Goal: Information Seeking & Learning: Find specific page/section

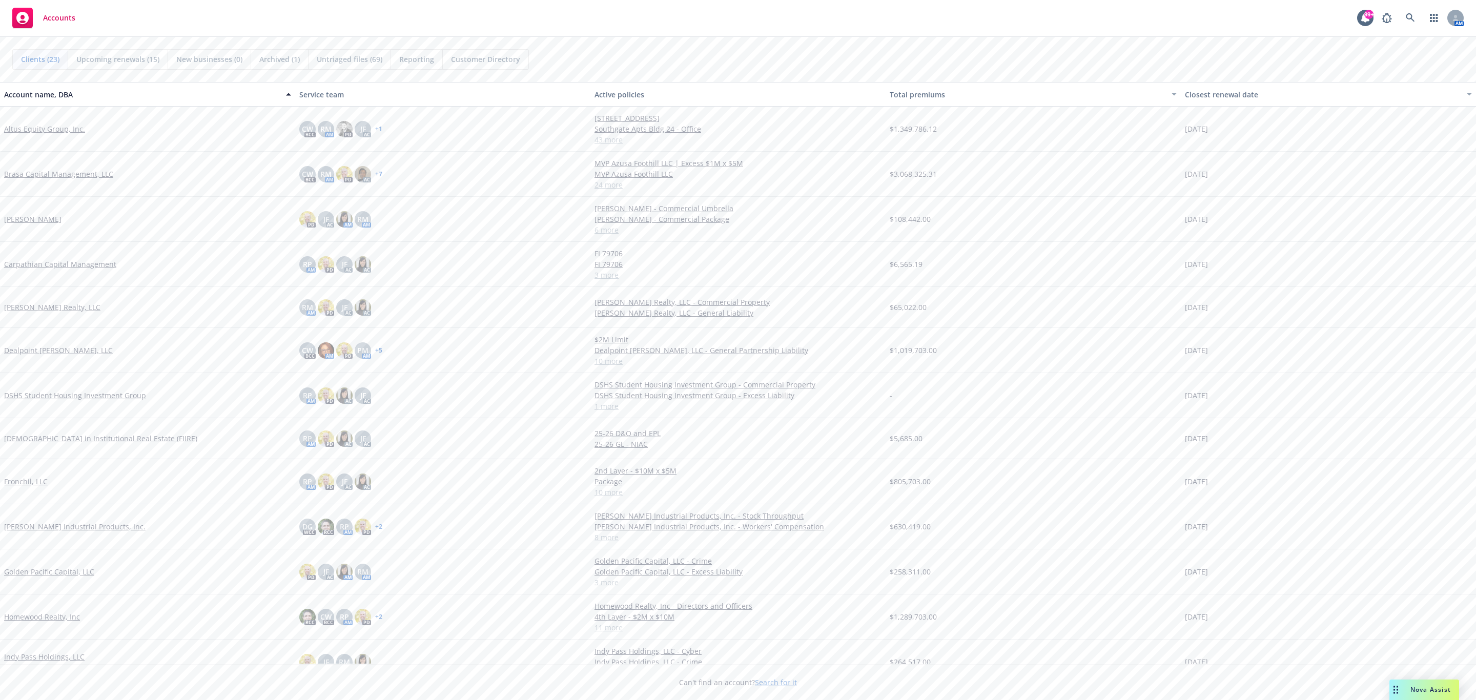
click at [1421, 694] on span "Nova Assist" at bounding box center [1431, 689] width 40 height 9
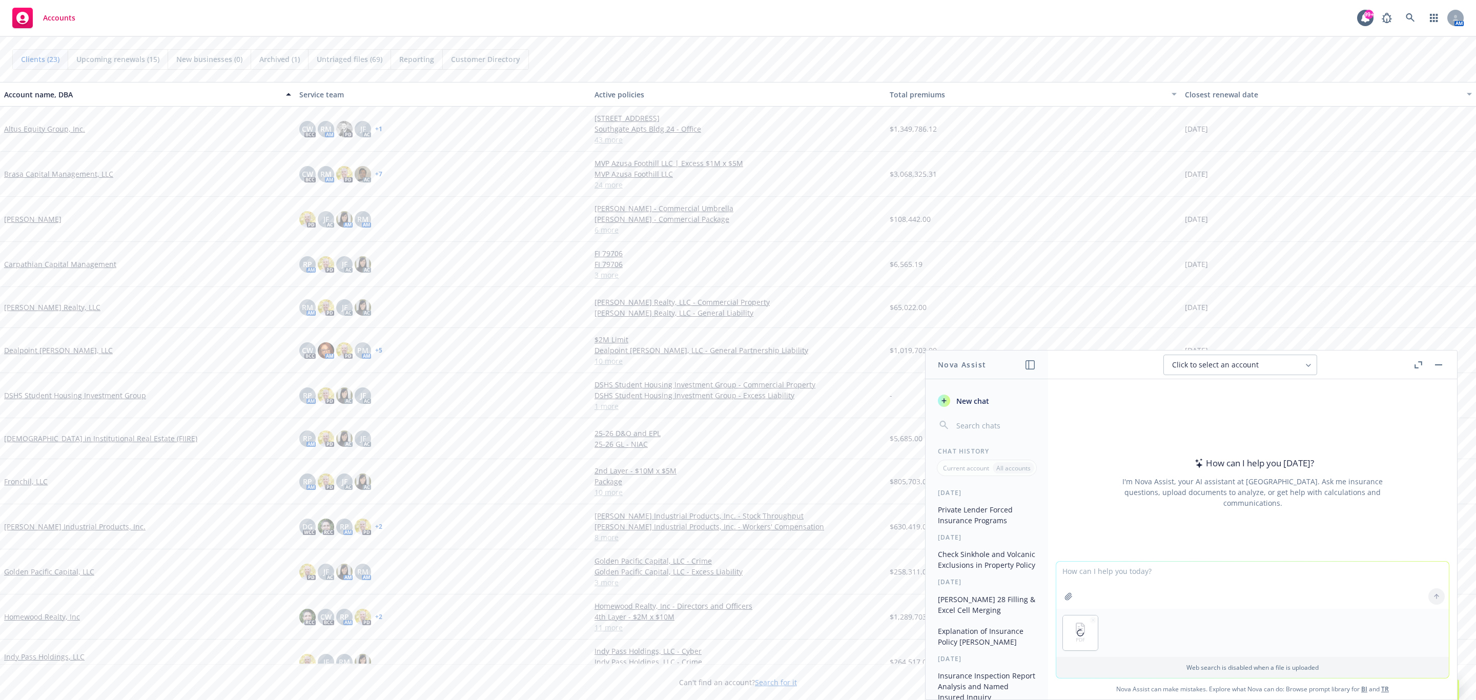
click at [1119, 577] on textarea at bounding box center [1252, 585] width 393 height 47
click at [1088, 571] on textarea at bounding box center [1252, 585] width 393 height 47
type textarea "Does this inspection report give the condition on the roof"
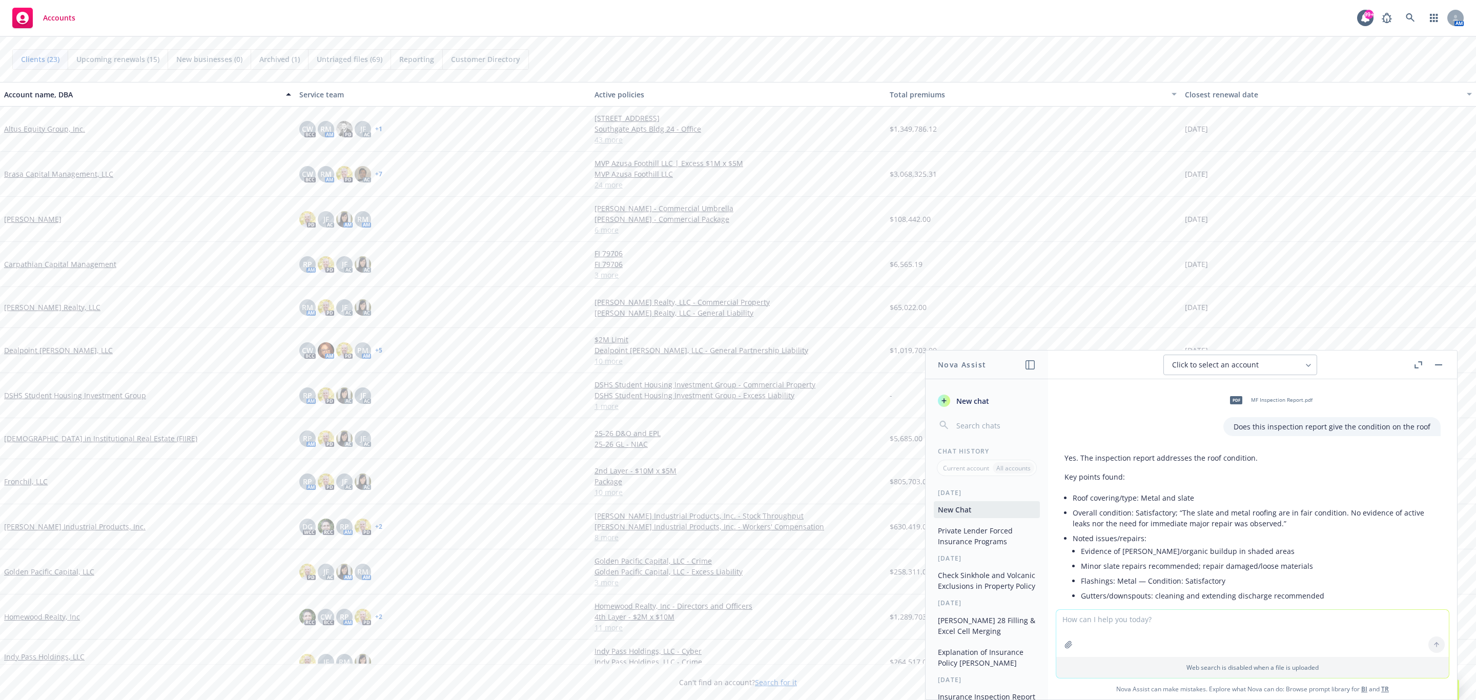
scroll to position [151, 0]
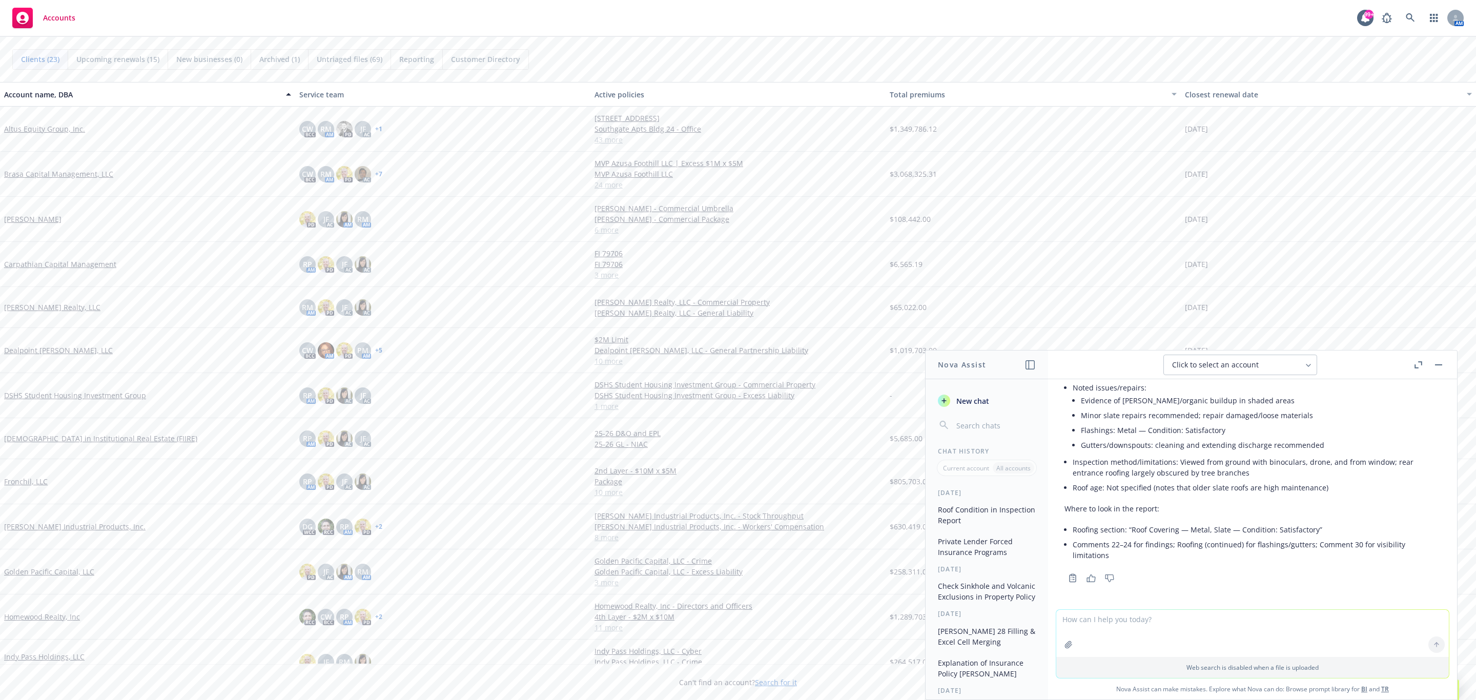
click at [949, 368] on h1 "Nova Assist" at bounding box center [962, 364] width 48 height 11
click at [1135, 620] on textarea at bounding box center [1252, 633] width 393 height 47
type textarea "Provide page number of the documents where this information is found"
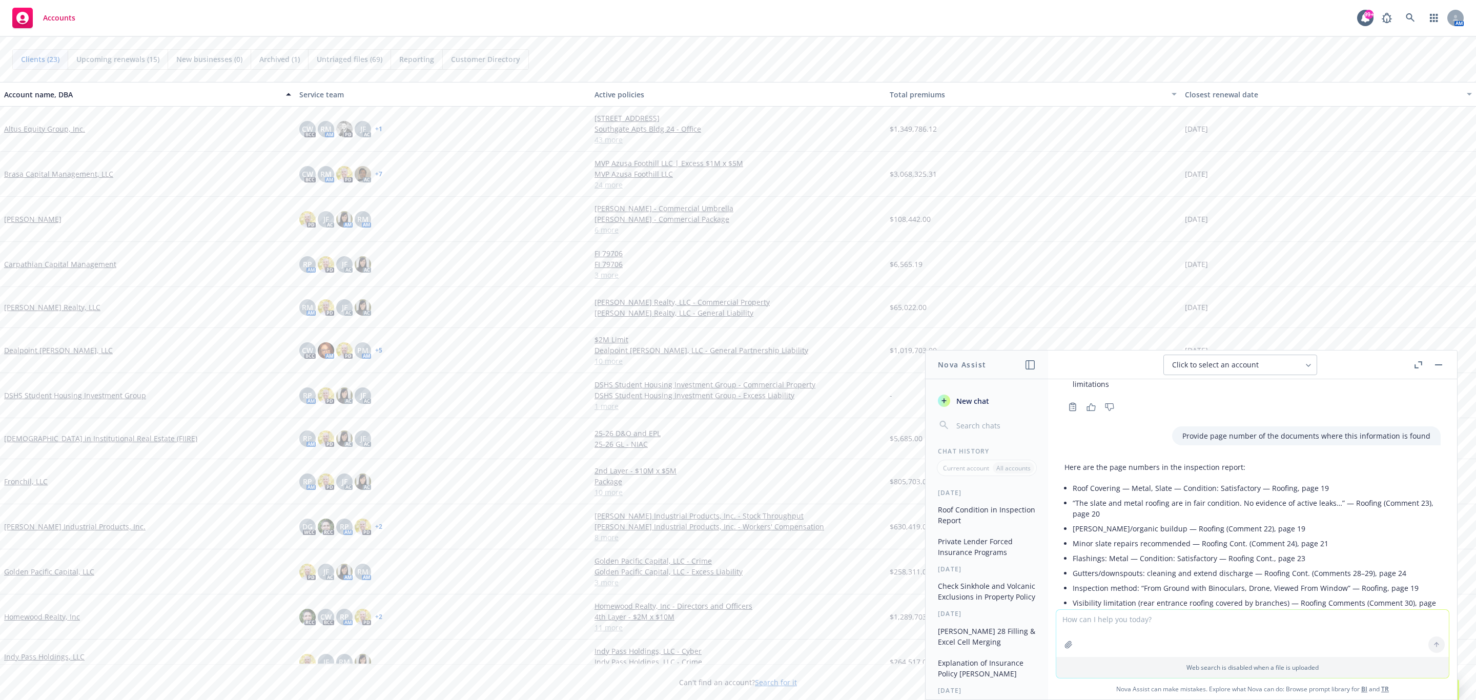
scroll to position [399, 0]
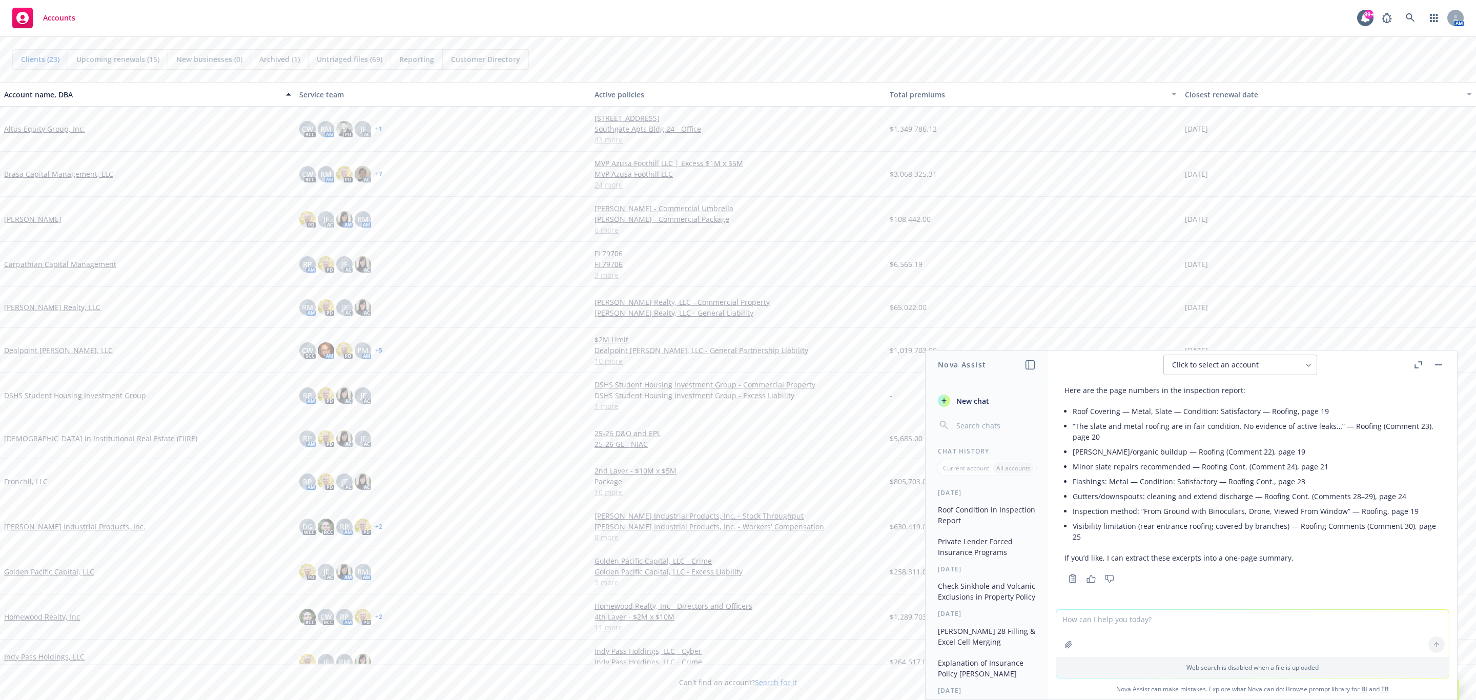
click at [1135, 619] on textarea at bounding box center [1252, 633] width 393 height 47
type textarea "Create this one page summary"
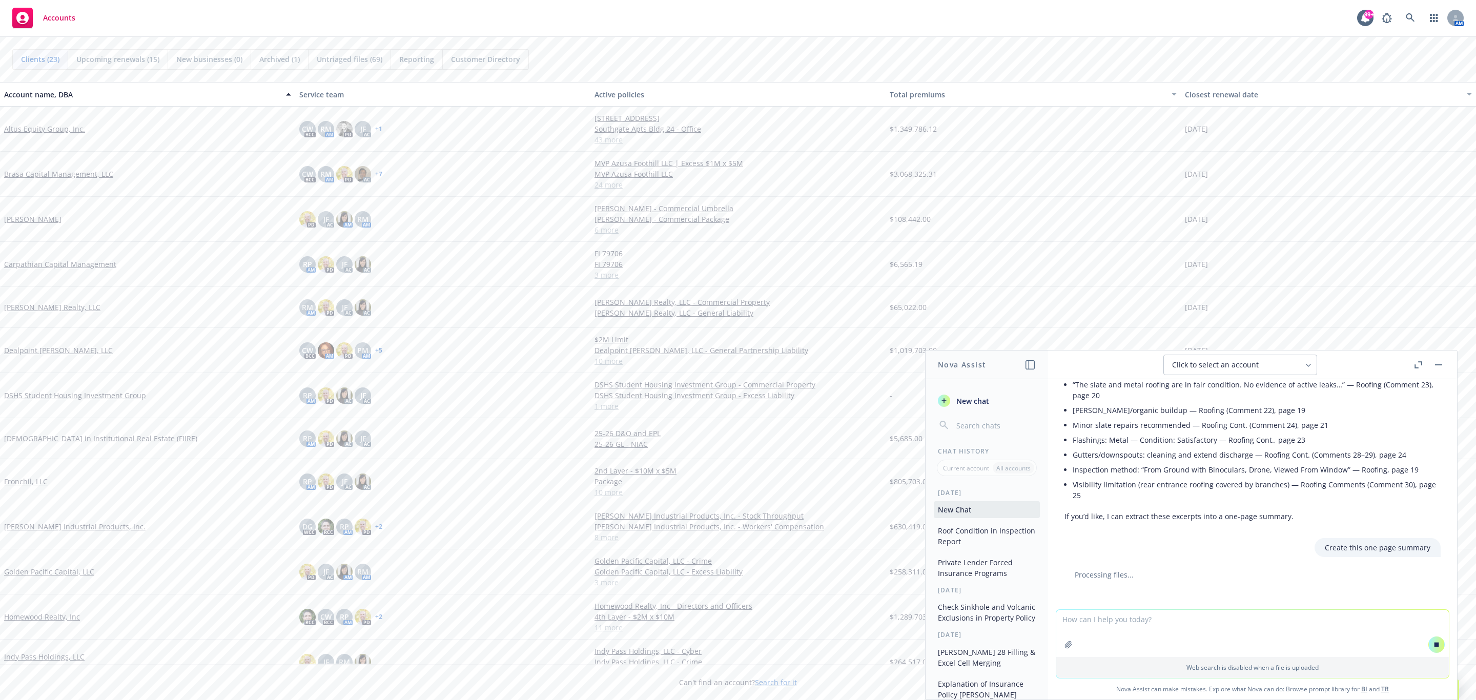
scroll to position [428, 0]
click at [1439, 363] on button "button" at bounding box center [1439, 365] width 12 height 12
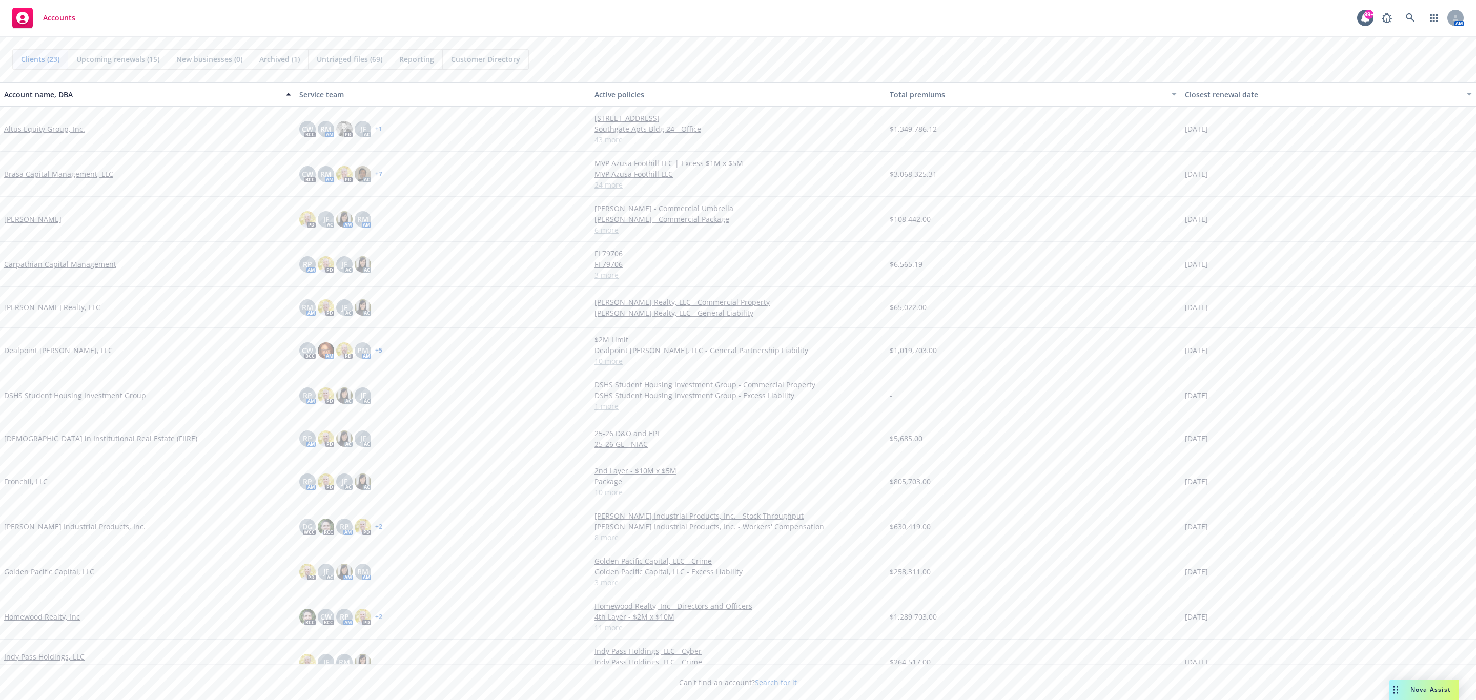
click at [1440, 689] on span "Nova Assist" at bounding box center [1431, 689] width 40 height 9
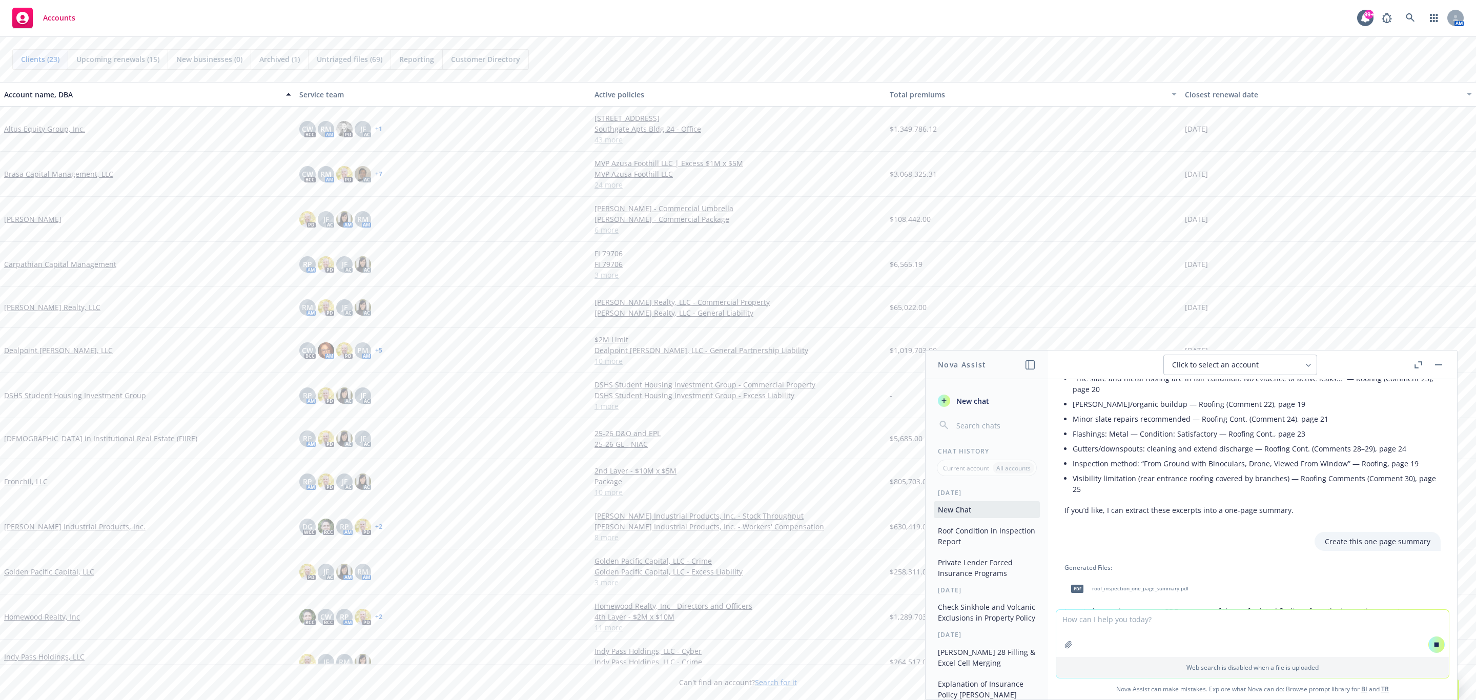
click at [1150, 586] on span "roof_inspection_one_page_summary.pdf" at bounding box center [1140, 588] width 96 height 7
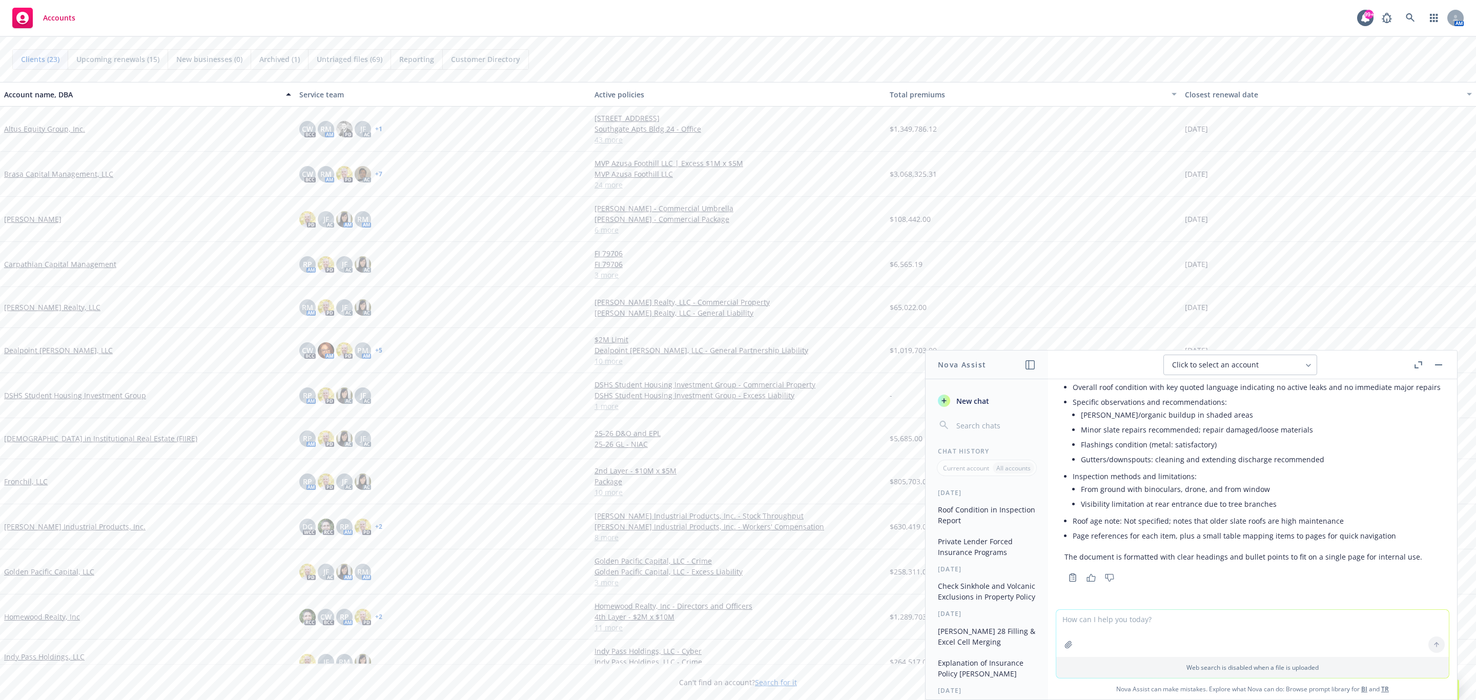
scroll to position [768, 0]
click at [1108, 624] on textarea at bounding box center [1252, 633] width 393 height 47
type textarea "Do not include page references and visibility limitations in the summary...crea…"
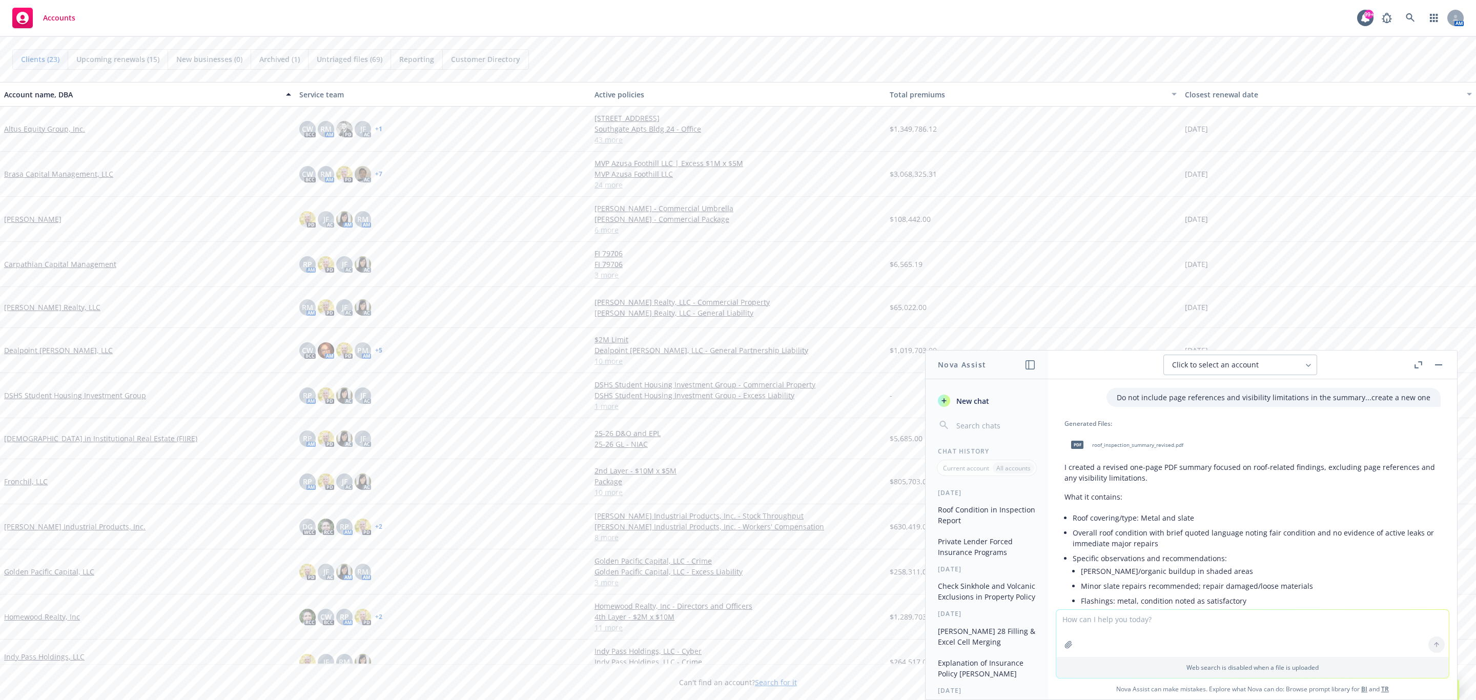
scroll to position [935, 0]
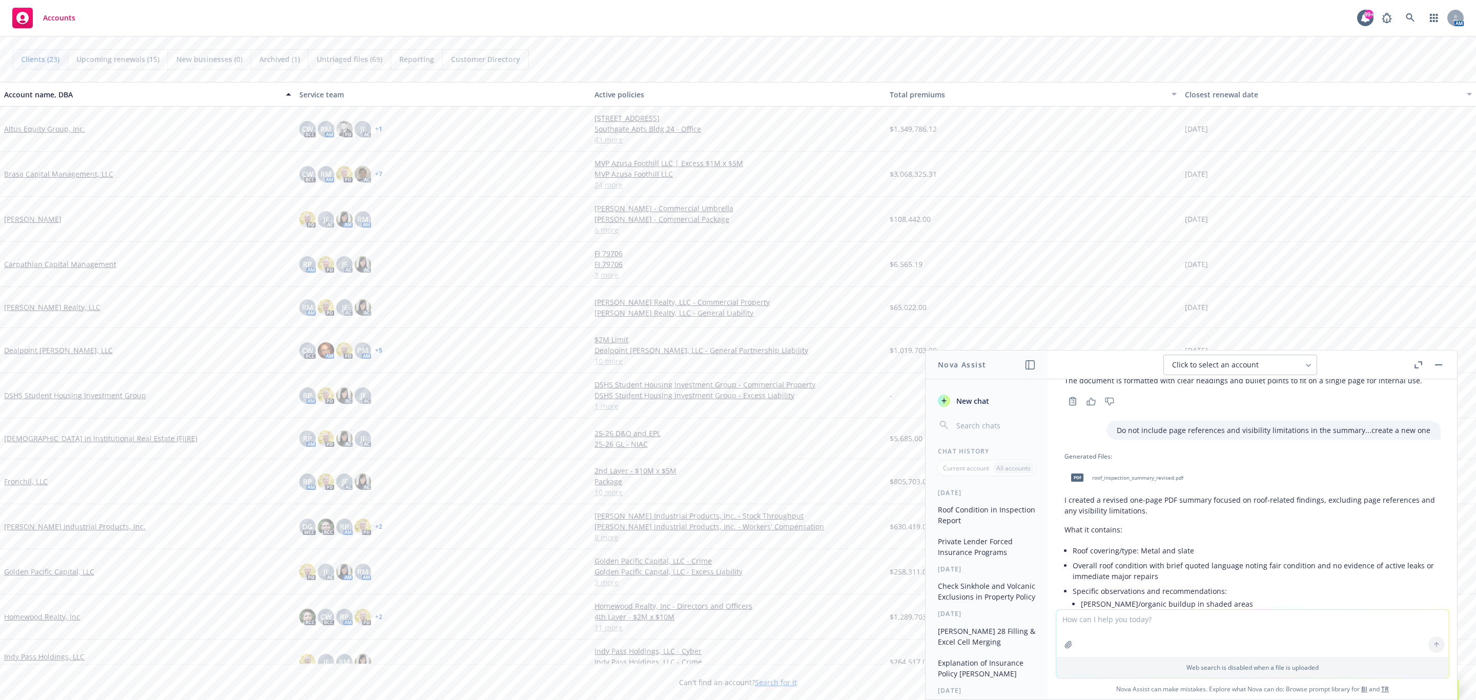
click at [1139, 481] on span "roof_inspection_summary_revised.pdf" at bounding box center [1137, 478] width 91 height 7
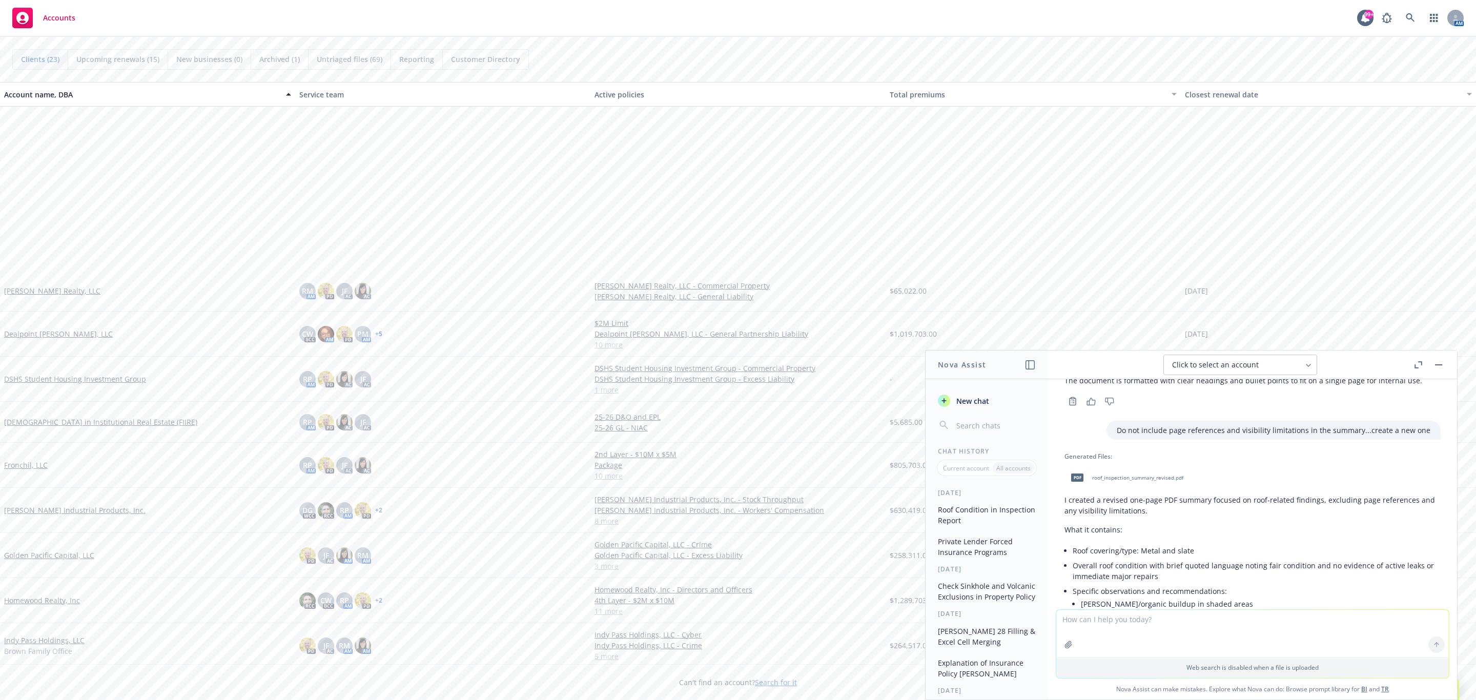
scroll to position [384, 0]
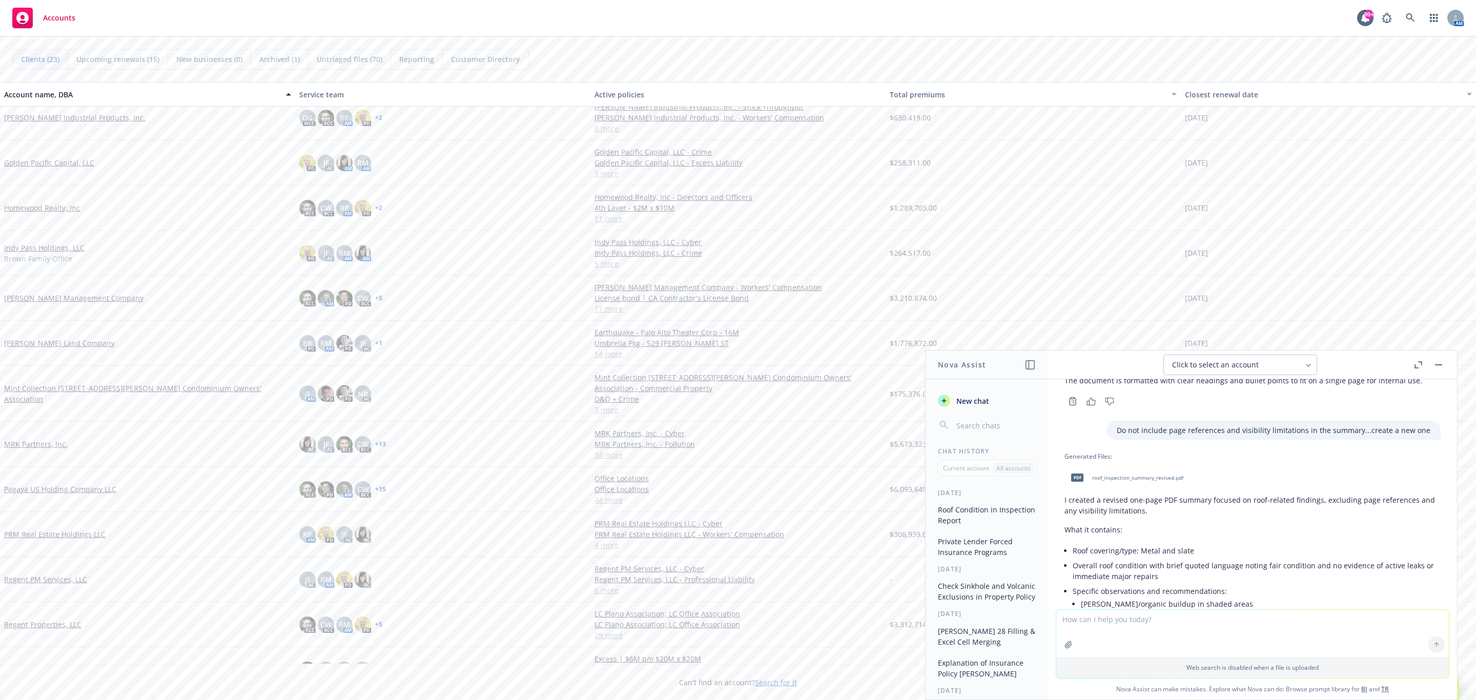
click at [66, 348] on link "[PERSON_NAME] Land Company" at bounding box center [59, 343] width 111 height 11
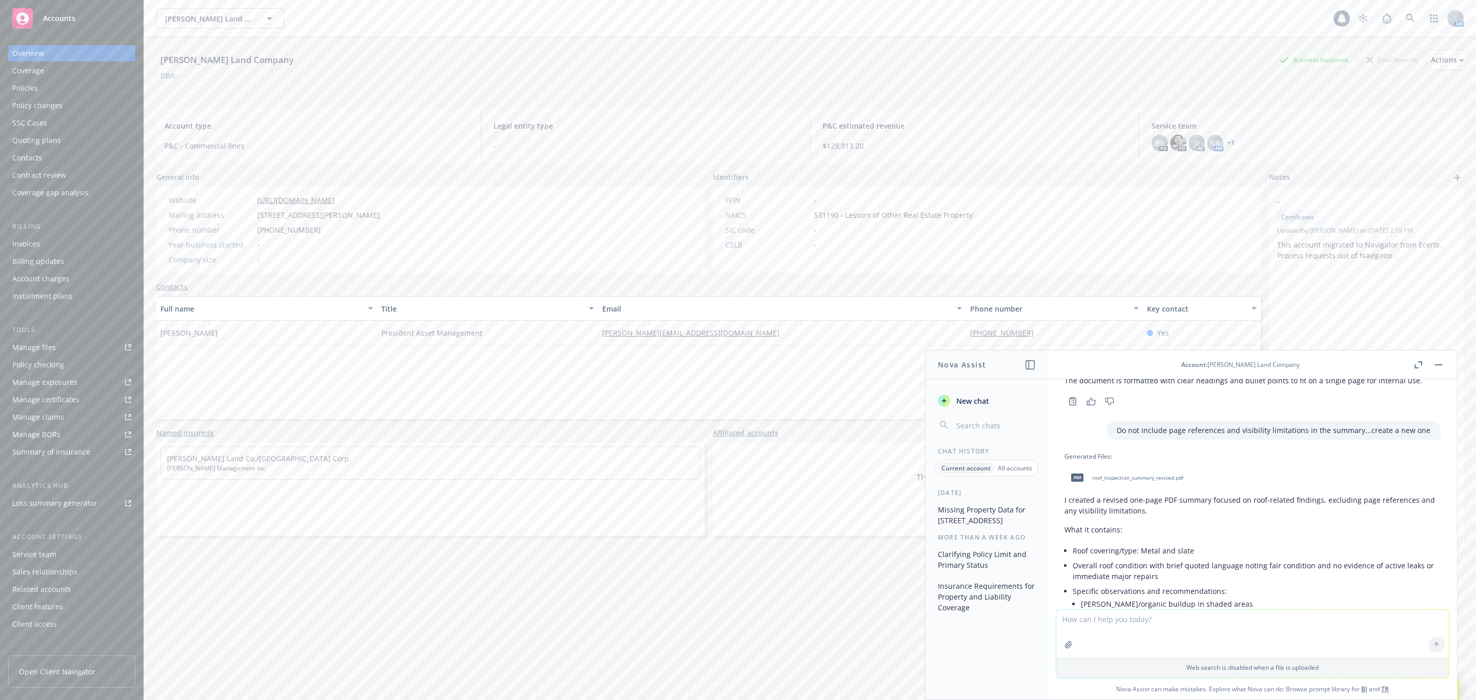
click at [84, 91] on div "Policies" at bounding box center [71, 88] width 119 height 16
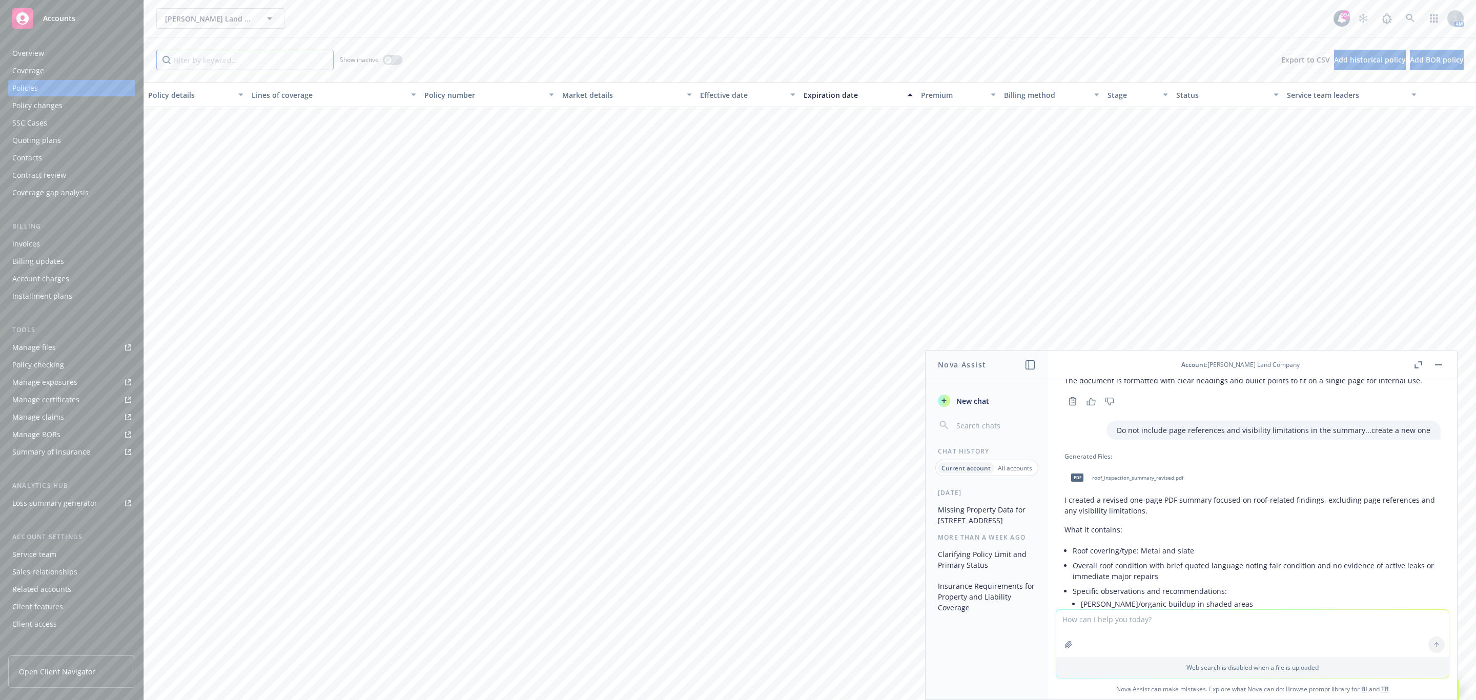
click at [291, 55] on input "Filter by keyword..." at bounding box center [244, 60] width 177 height 21
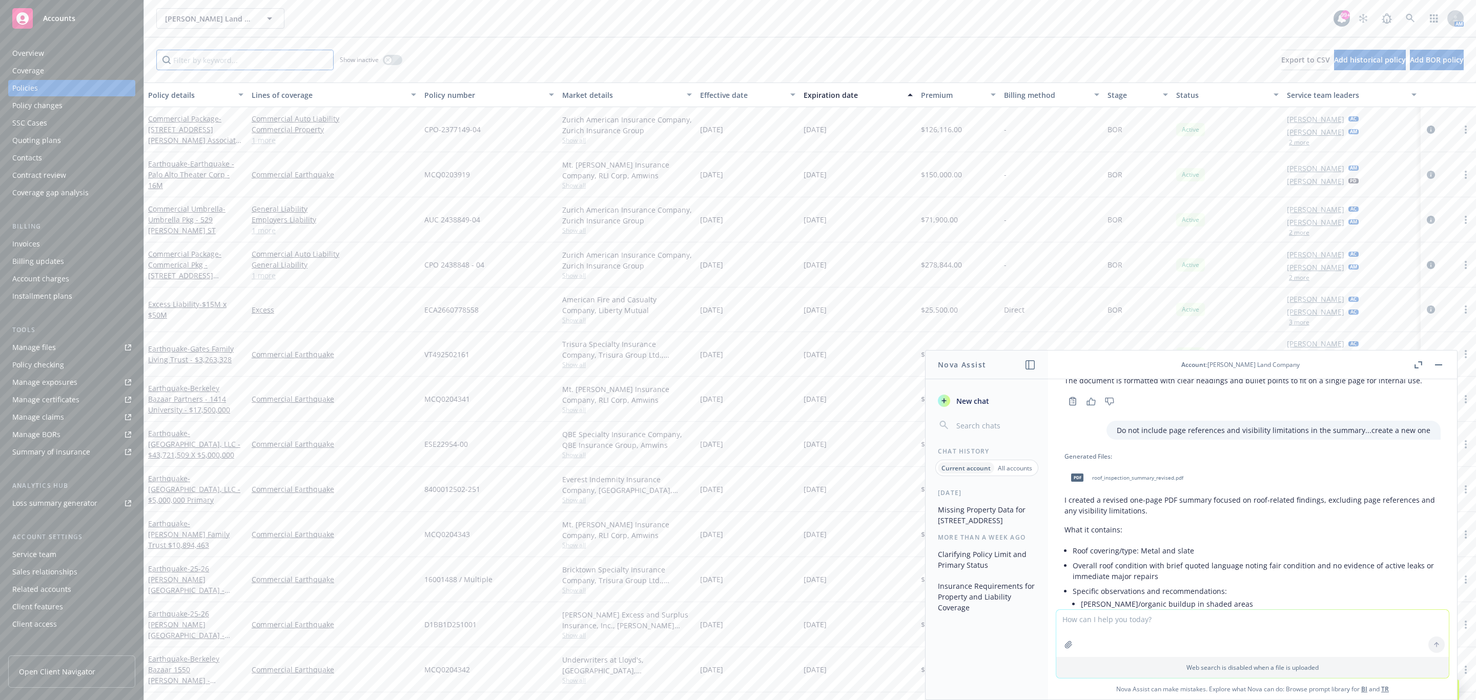
drag, startPoint x: 178, startPoint y: 50, endPoint x: 180, endPoint y: 57, distance: 7.3
click at [179, 54] on input "Filter by keyword..." at bounding box center [244, 60] width 177 height 21
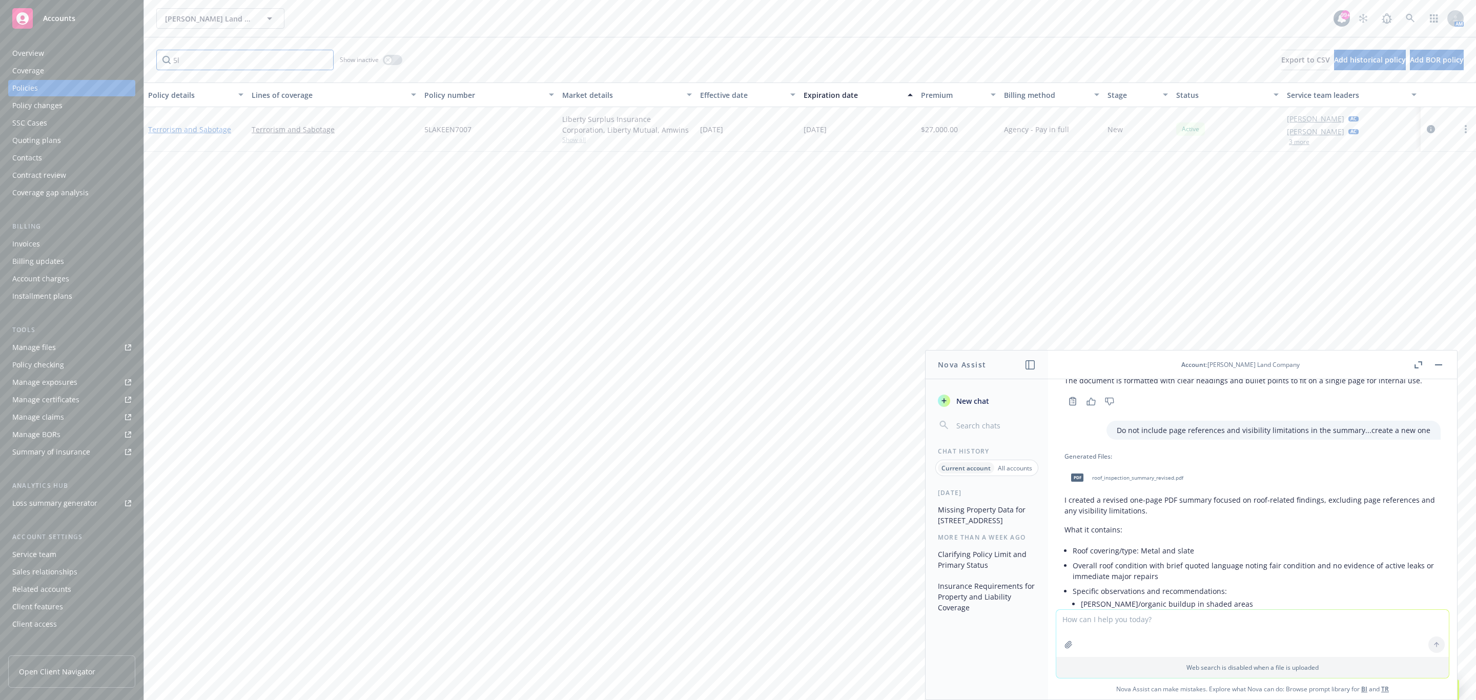
type input "5l"
click at [179, 129] on link "Terrorism and Sabotage" at bounding box center [189, 130] width 83 height 10
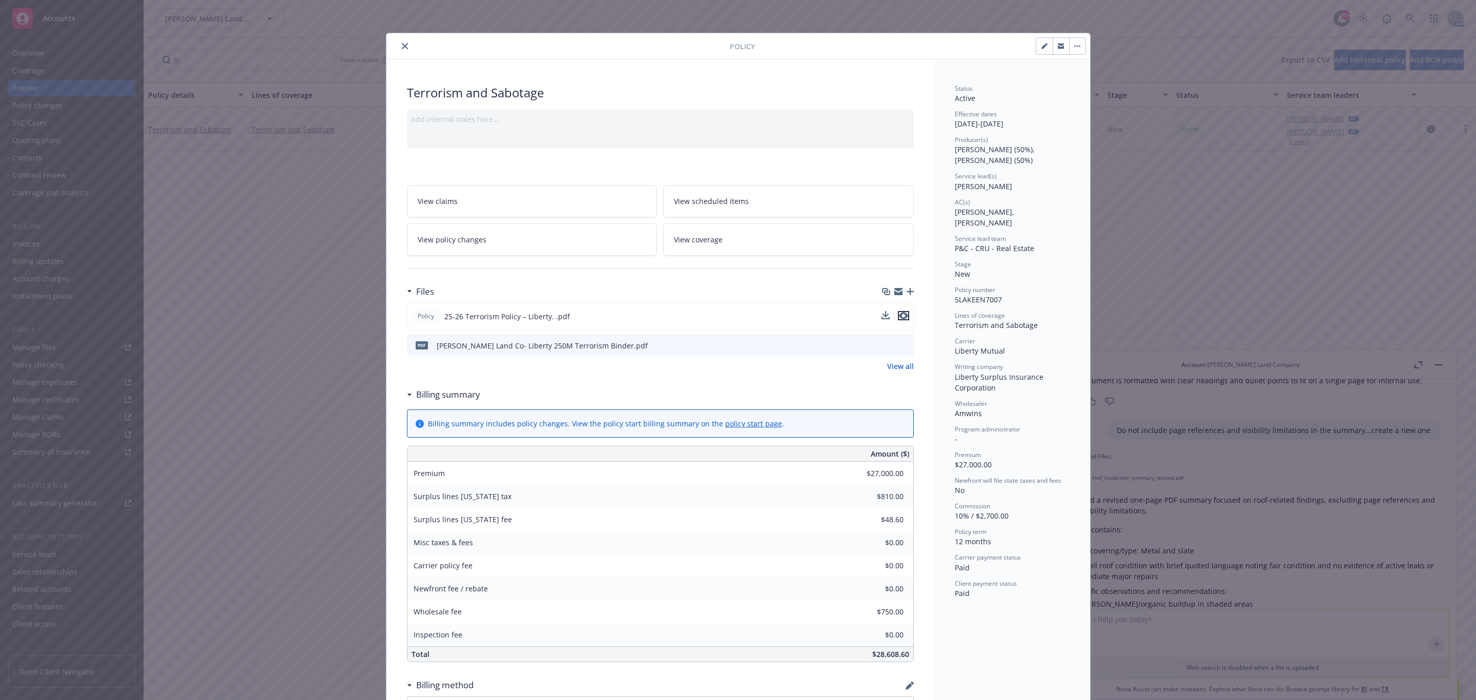
click at [899, 319] on icon "preview file" at bounding box center [903, 315] width 9 height 7
click at [402, 46] on icon "close" at bounding box center [405, 46] width 6 height 6
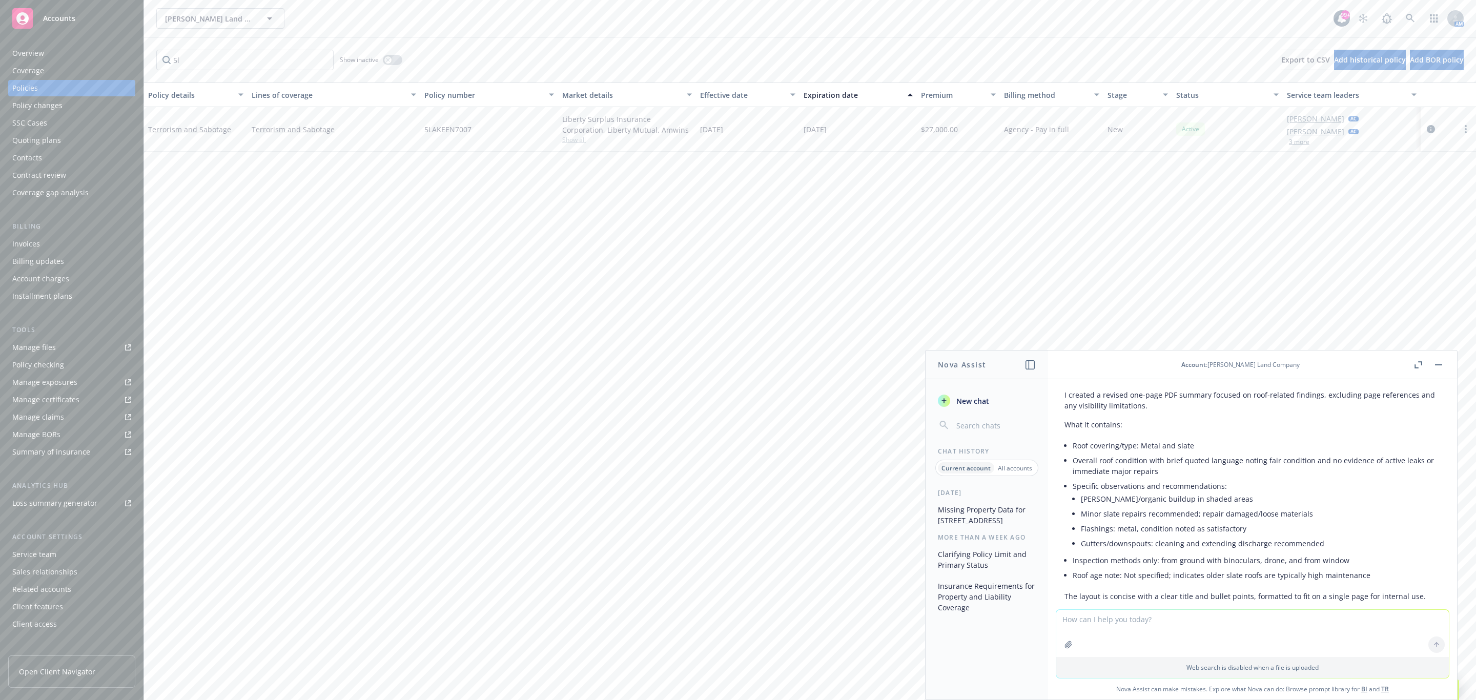
scroll to position [1089, 0]
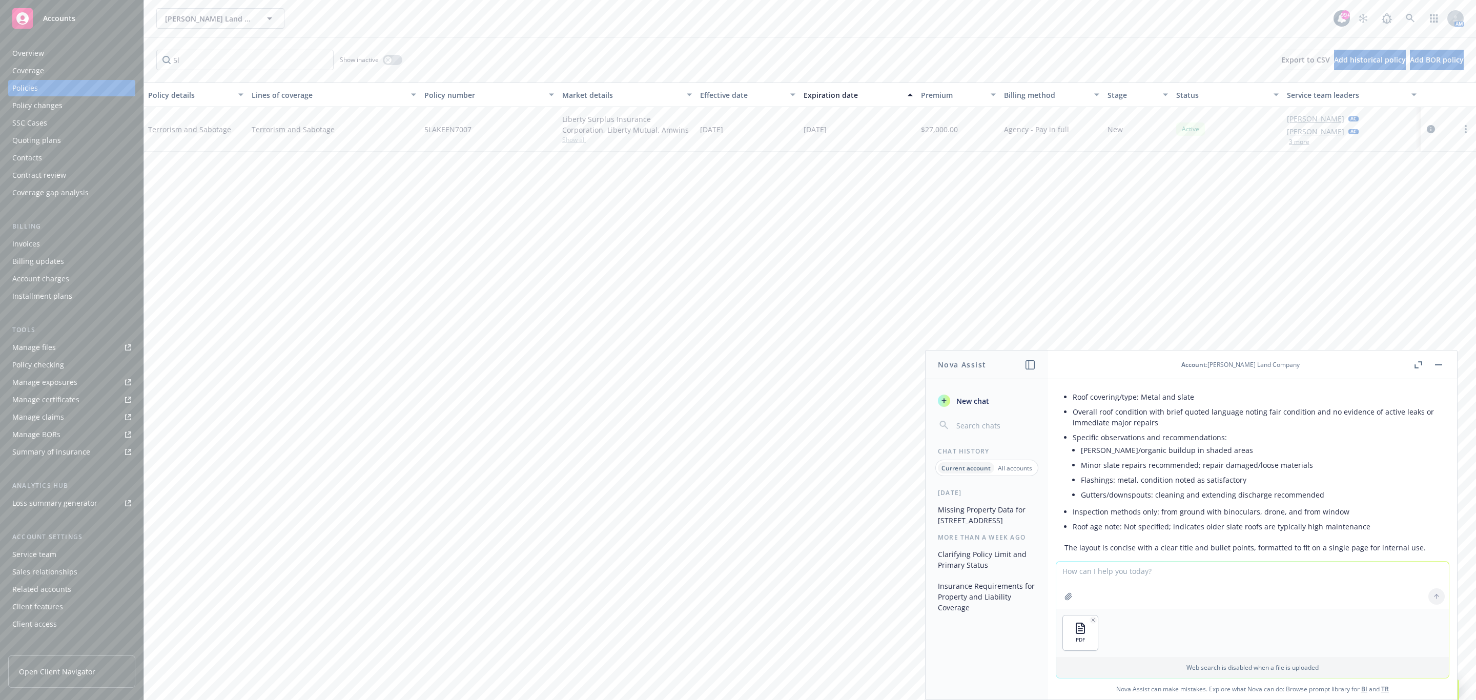
click at [1110, 578] on textarea at bounding box center [1252, 585] width 393 height 47
paste textarea "Does Coinsurance apply? If so, is there an Agreed Amount Endorsement included?"
type textarea "Does Coinsurance apply? If so, is there an Agreed Amount Endorsement included?"
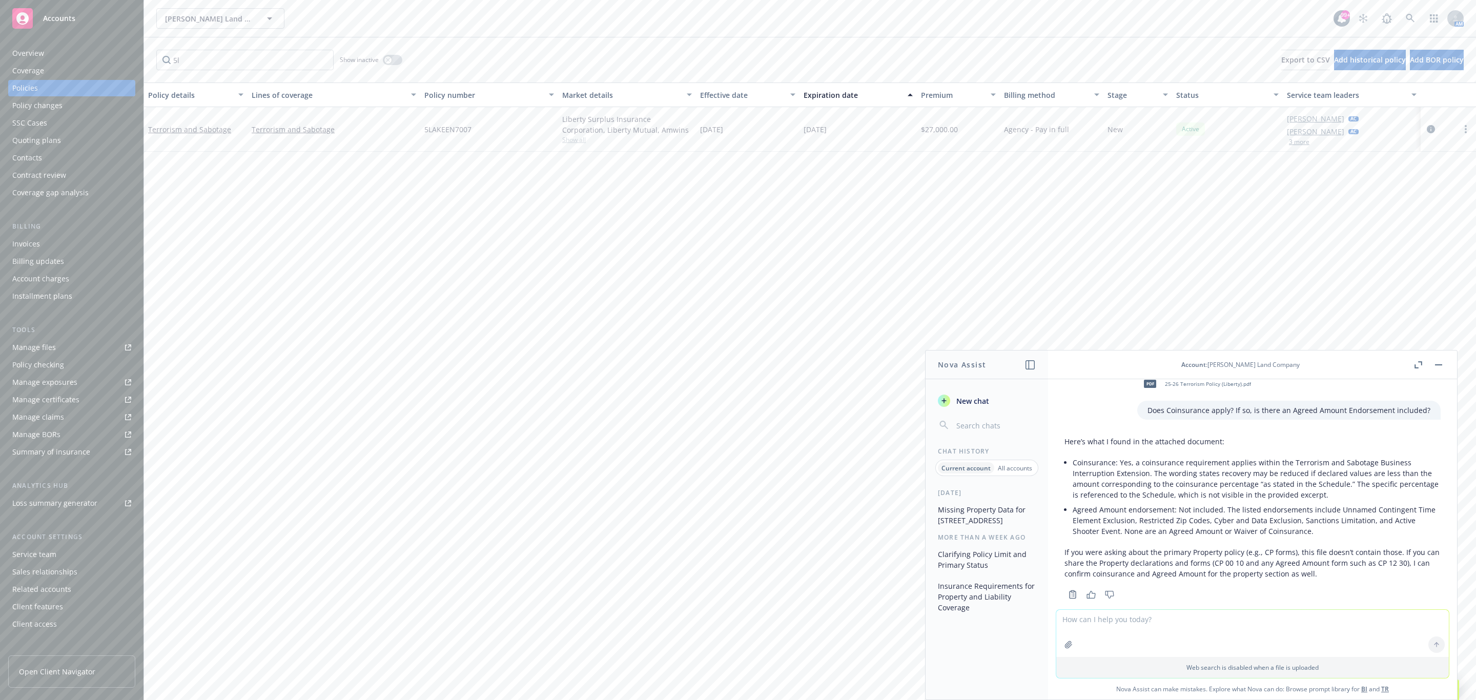
scroll to position [1332, 0]
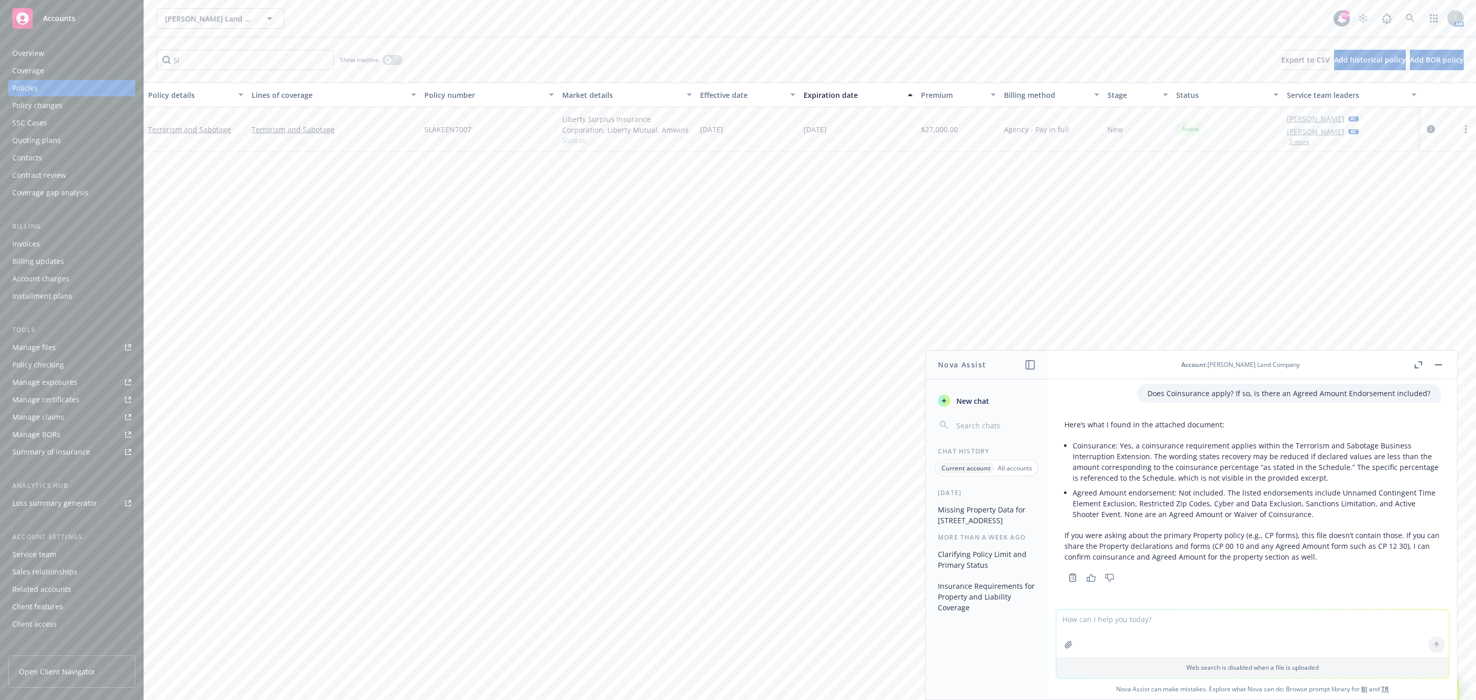
click at [1077, 617] on textarea at bounding box center [1252, 633] width 393 height 47
type textarea "Is a coinsurance percentage provided"
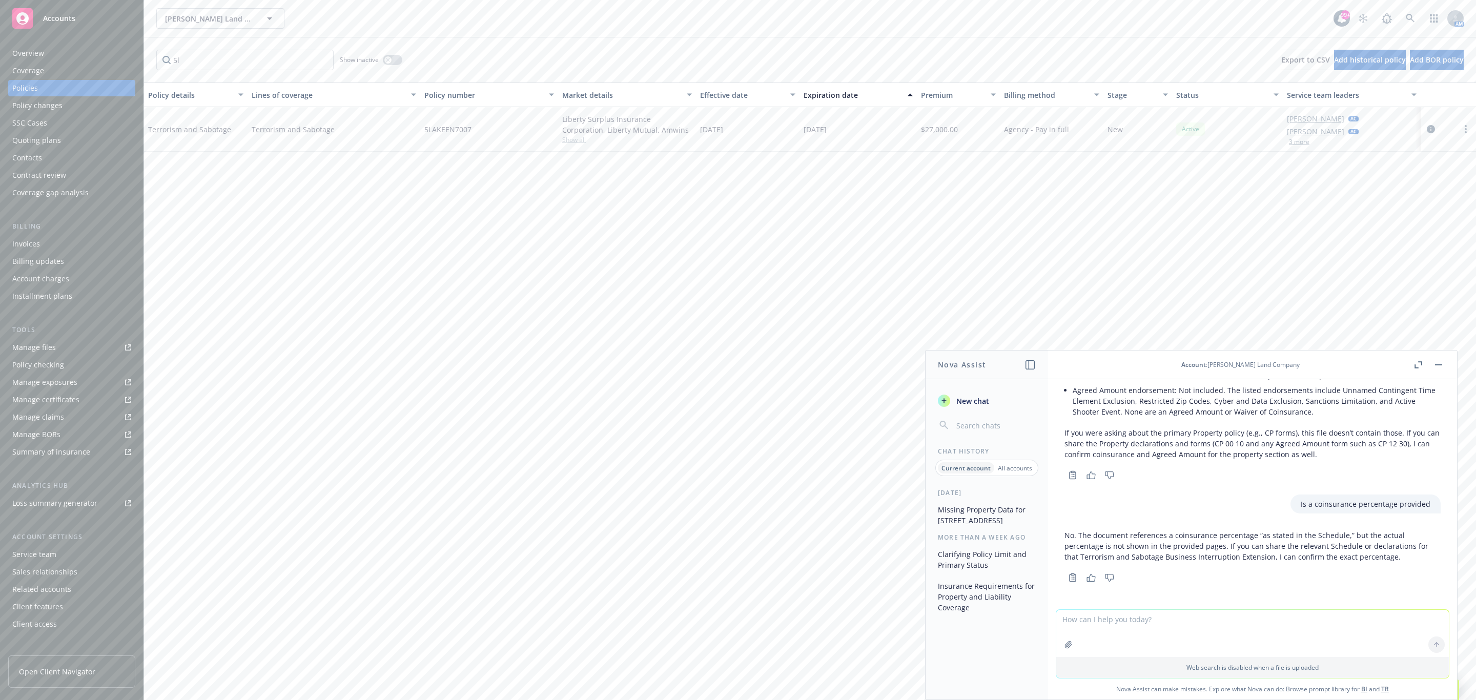
scroll to position [1434, 0]
click at [1084, 620] on textarea at bounding box center [1252, 633] width 393 height 47
type textarea "is there a notice of cancellation provision"
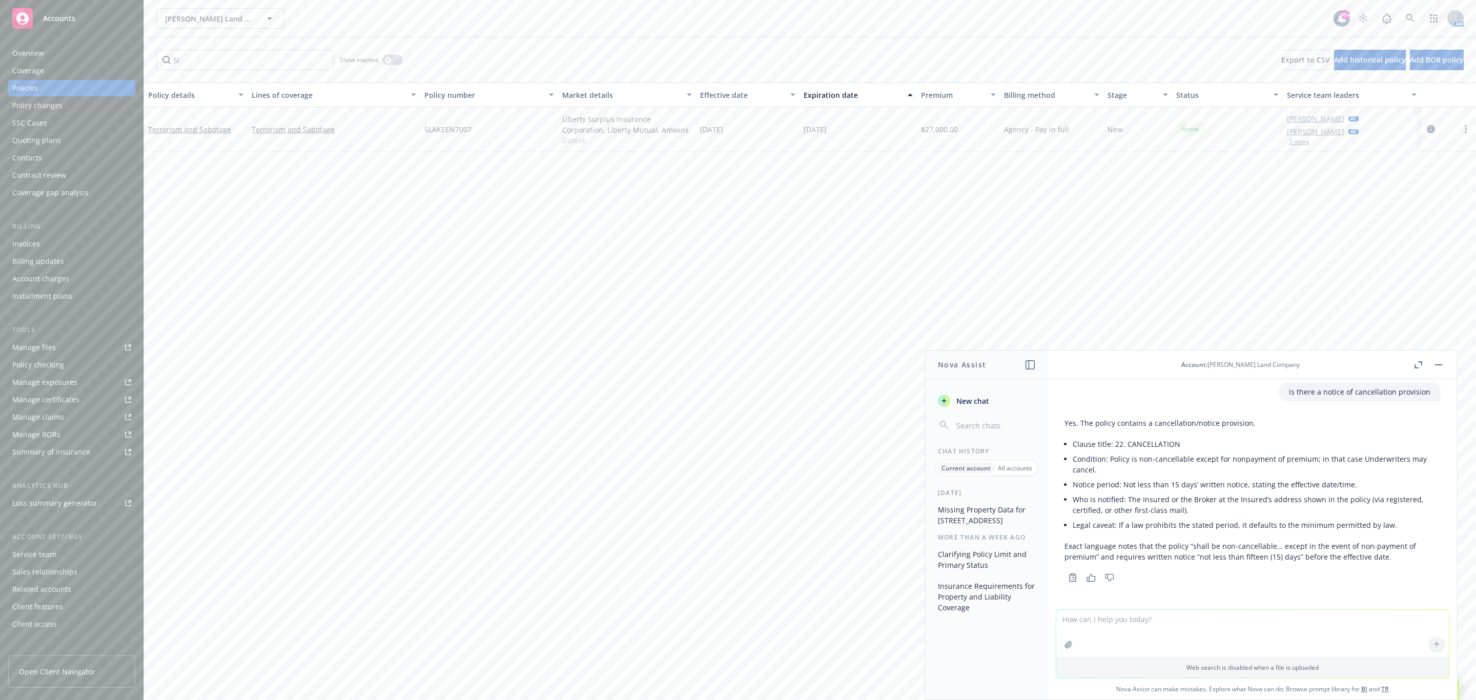
scroll to position [1649, 0]
drag, startPoint x: 337, startPoint y: 62, endPoint x: 425, endPoint y: 66, distance: 88.3
click at [425, 66] on div "5l Show inactive Export to CSV Add historical policy Add BOR policy" at bounding box center [810, 59] width 1332 height 45
click at [348, 62] on span "Show inactive" at bounding box center [359, 59] width 39 height 9
drag, startPoint x: 337, startPoint y: 59, endPoint x: 426, endPoint y: 63, distance: 89.8
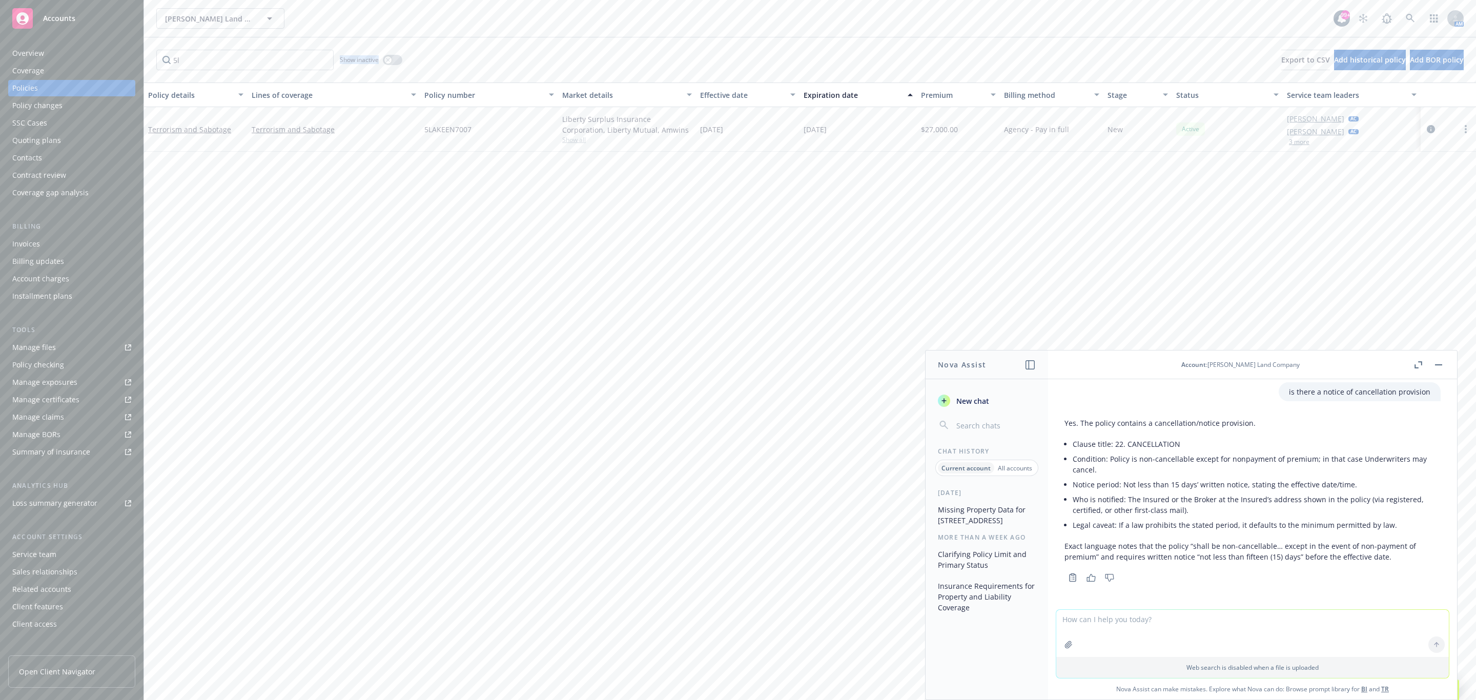
click at [426, 63] on div "5l Show inactive Export to CSV Add historical policy Add BOR policy" at bounding box center [810, 59] width 1332 height 45
click at [343, 62] on span "Show inactive" at bounding box center [359, 59] width 39 height 9
drag, startPoint x: 336, startPoint y: 60, endPoint x: 432, endPoint y: 62, distance: 96.4
click at [432, 62] on div "5l Show inactive Export to CSV Add historical policy Add BOR policy" at bounding box center [810, 59] width 1332 height 45
click at [360, 66] on div "Show inactive" at bounding box center [371, 60] width 63 height 21
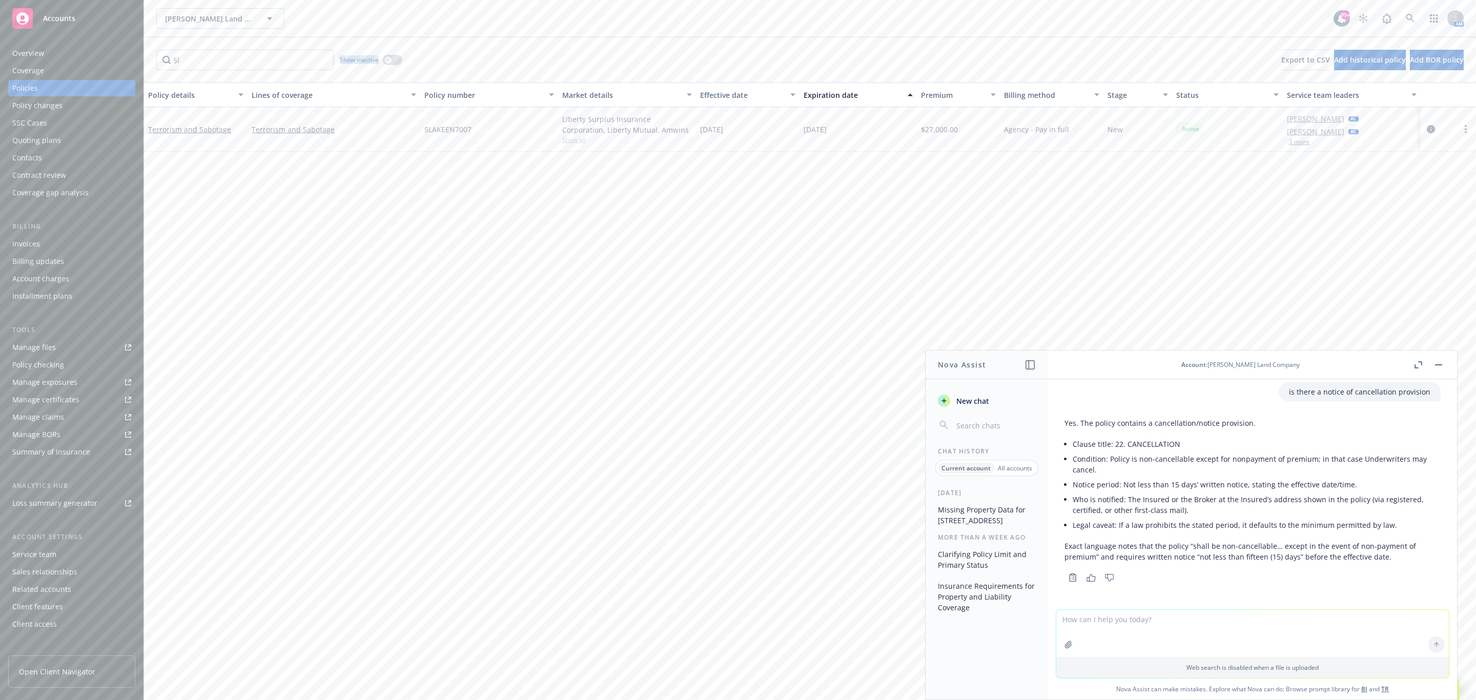
drag, startPoint x: 340, startPoint y: 62, endPoint x: 392, endPoint y: 67, distance: 52.5
click at [396, 63] on div "Show inactive" at bounding box center [371, 60] width 63 height 21
click at [343, 59] on span "Show inactive" at bounding box center [359, 59] width 39 height 9
drag, startPoint x: 337, startPoint y: 60, endPoint x: 440, endPoint y: 78, distance: 105.2
click at [443, 77] on div "5l Show inactive Export to CSV Add historical policy Add BOR policy" at bounding box center [810, 59] width 1332 height 45
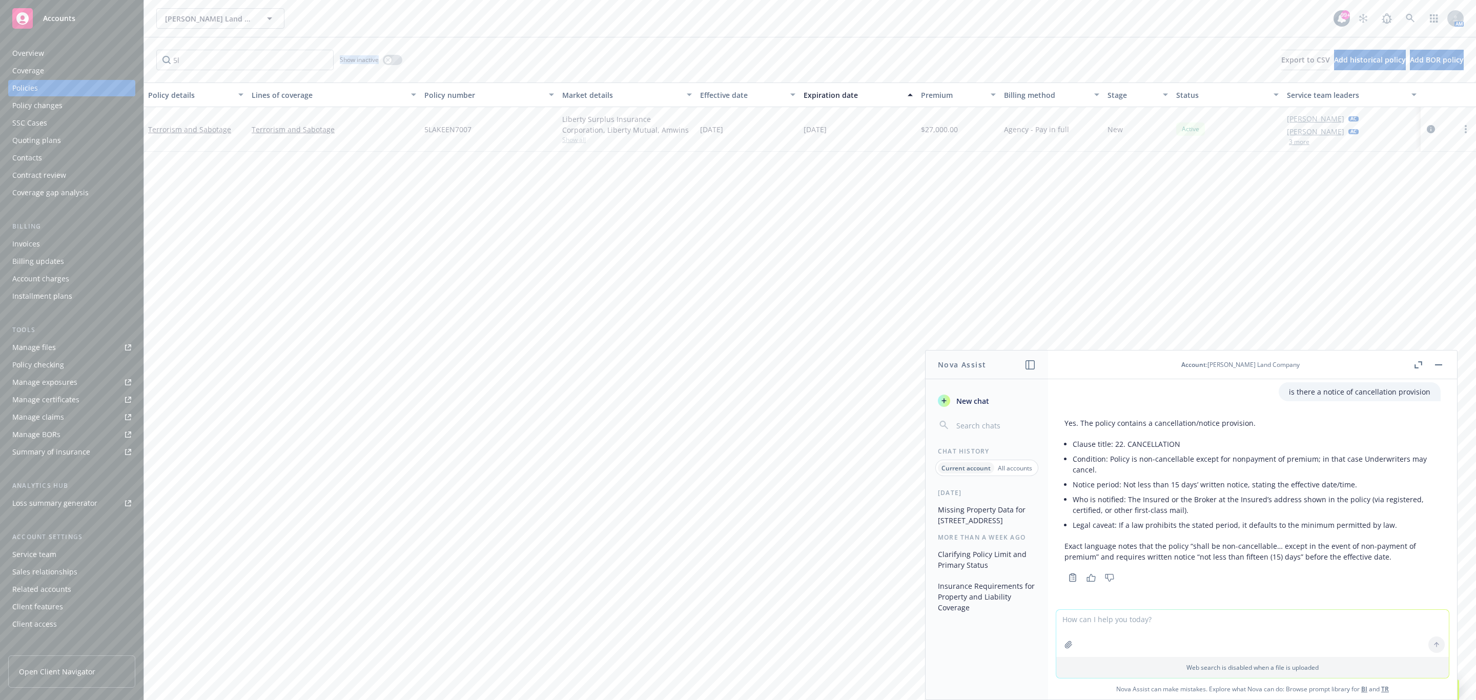
click at [340, 60] on span "Show inactive" at bounding box center [359, 59] width 39 height 9
drag, startPoint x: 337, startPoint y: 60, endPoint x: 481, endPoint y: 92, distance: 147.5
click at [490, 85] on div "5l Show inactive Export to CSV Add historical policy Add BOR policy Policy deta…" at bounding box center [810, 368] width 1332 height 663
click at [339, 274] on div "Policy details Lines of coverage Policy number Market details Effective date Ex…" at bounding box center [810, 392] width 1332 height 618
drag, startPoint x: 341, startPoint y: 62, endPoint x: 409, endPoint y: 57, distance: 67.8
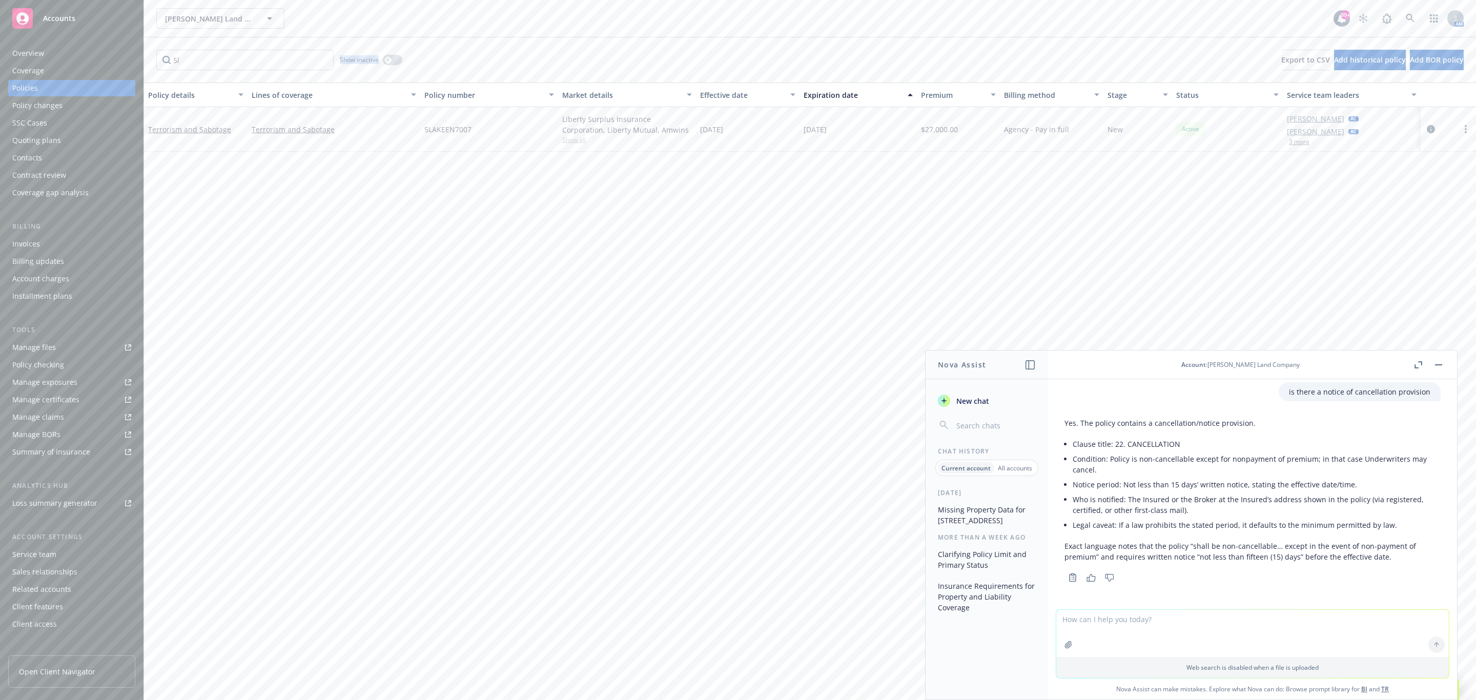
click at [409, 57] on div "5l Show inactive Export to CSV Add historical policy Add BOR policy" at bounding box center [810, 59] width 1332 height 45
click at [354, 65] on div "Show inactive" at bounding box center [371, 60] width 63 height 21
drag, startPoint x: 341, startPoint y: 63, endPoint x: 454, endPoint y: 112, distance: 122.6
click at [454, 107] on div "5l Show inactive Export to CSV Add historical policy Add BOR policy Policy deta…" at bounding box center [810, 368] width 1332 height 663
click at [396, 271] on div "Policy details Lines of coverage Policy number Market details Effective date Ex…" at bounding box center [810, 392] width 1332 height 618
